Goal: Find specific page/section: Find specific page/section

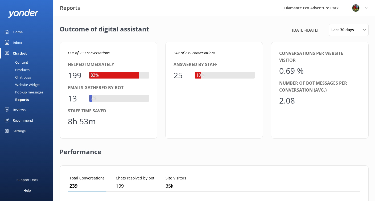
scroll to position [53, 292]
click at [16, 32] on div "Home" at bounding box center [18, 32] width 10 height 11
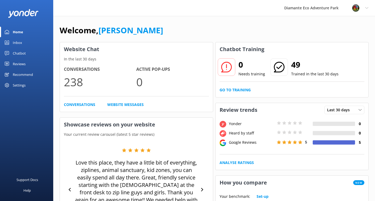
click at [18, 54] on div "Chatbot" at bounding box center [19, 53] width 13 height 11
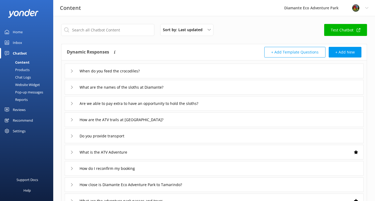
click at [24, 99] on div "Reports" at bounding box center [15, 99] width 24 height 7
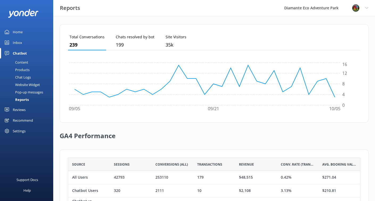
scroll to position [142, 0]
